Goal: Information Seeking & Learning: Learn about a topic

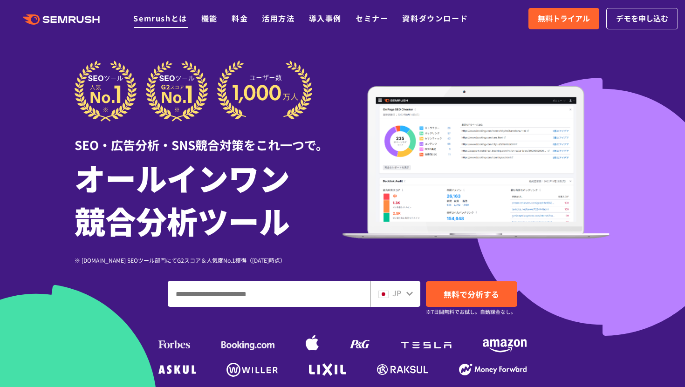
click at [174, 15] on link "Semrushとは" at bounding box center [160, 18] width 54 height 11
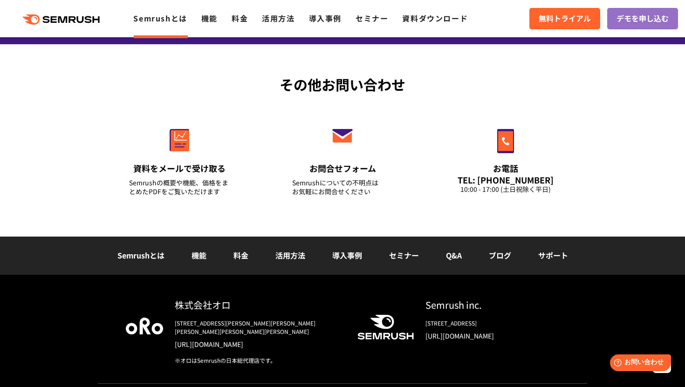
scroll to position [2278, 0]
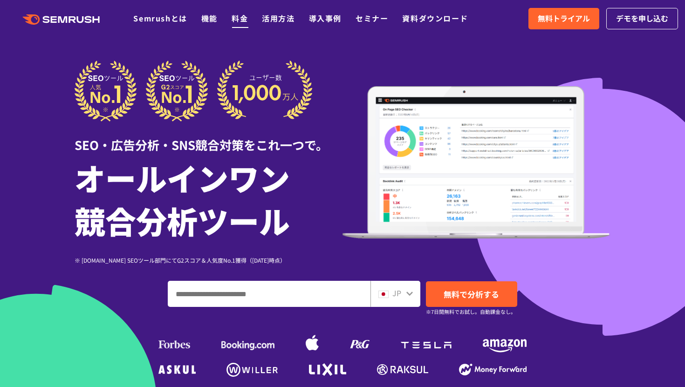
click at [238, 21] on link "料金" at bounding box center [240, 18] width 16 height 11
